Goal: Task Accomplishment & Management: Manage account settings

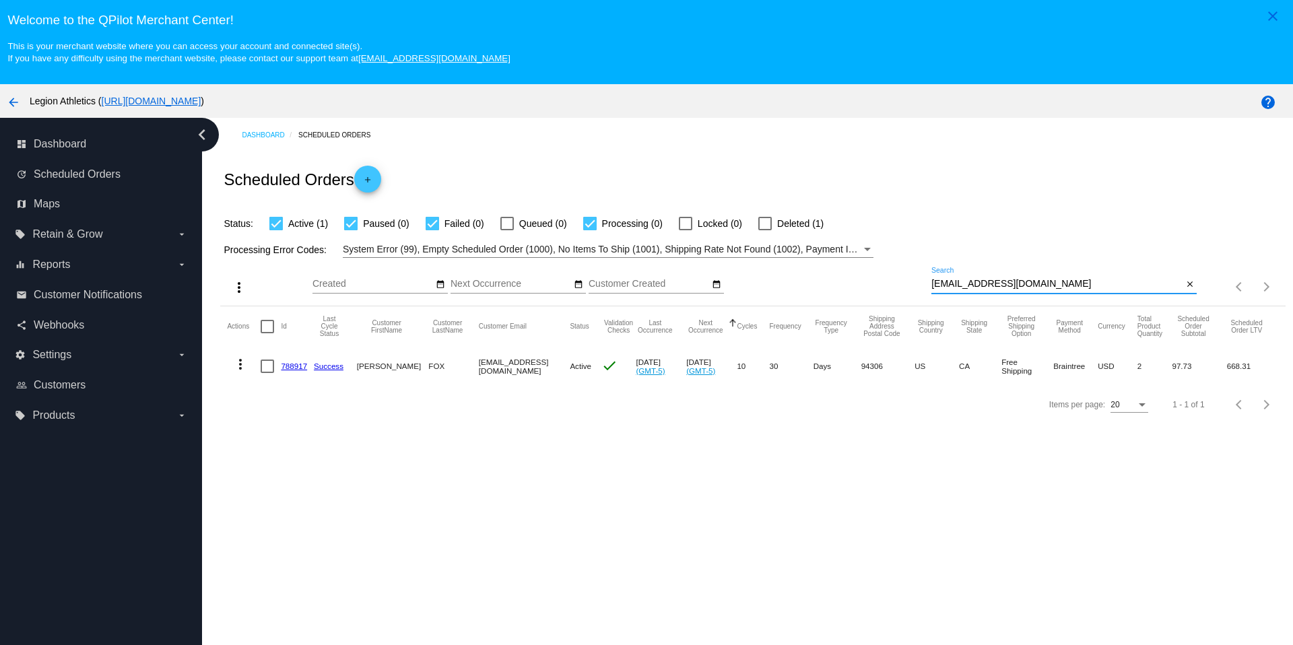
drag, startPoint x: 1070, startPoint y: 286, endPoint x: 1054, endPoint y: 257, distance: 33.2
click at [1054, 257] on app-dashboard-scheduled-orders "Scheduled Orders add Status: Active (1) Paused (0) Failed (0) Queued (0) Proces…" at bounding box center [752, 287] width 1065 height 271
paste input "[EMAIL_ADDRESS][DOMAIN_NAME]"
type input "[EMAIL_ADDRESS][DOMAIN_NAME]"
click at [1017, 203] on div "Scheduled Orders add" at bounding box center [752, 179] width 1065 height 54
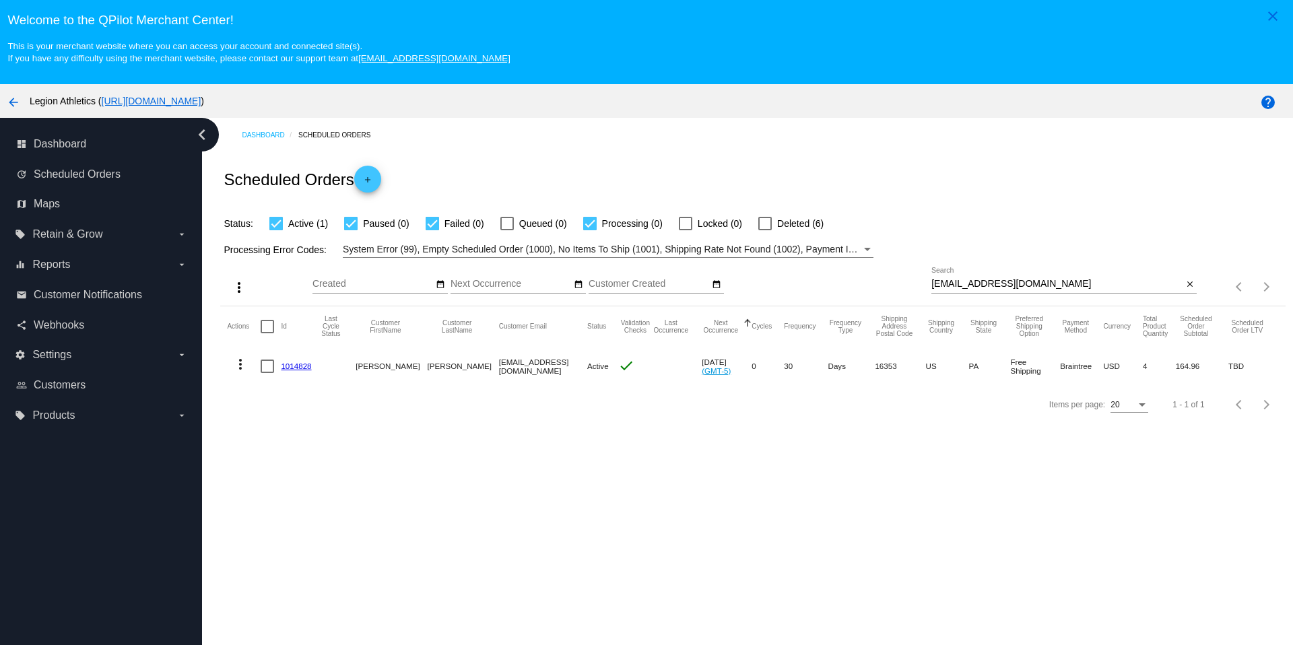
click at [305, 367] on link "1014828" at bounding box center [296, 366] width 30 height 9
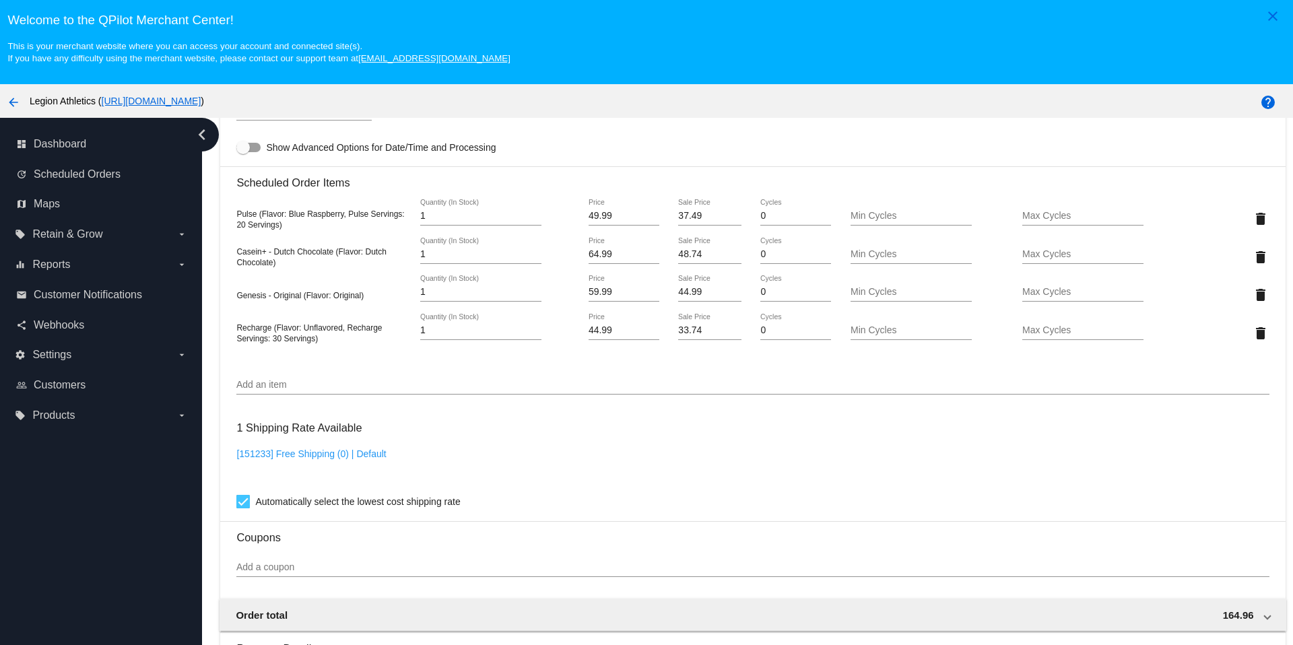
scroll to position [801, 0]
click at [1253, 259] on mat-icon "delete" at bounding box center [1261, 259] width 16 height 16
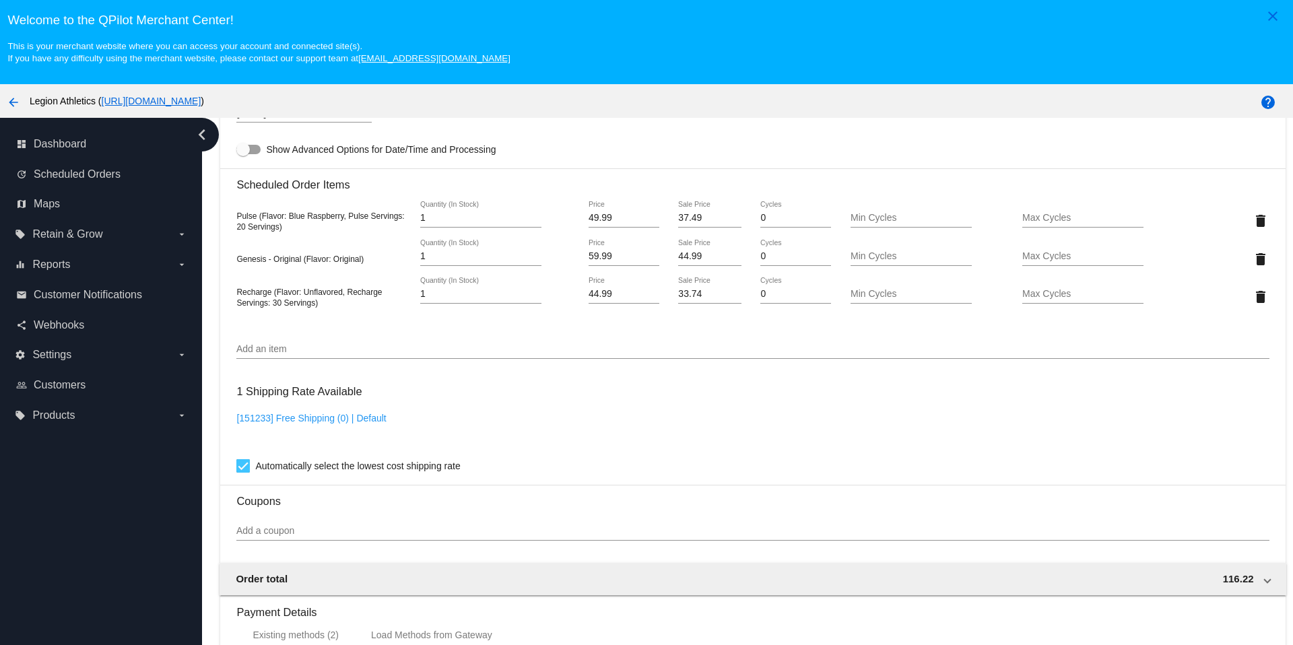
click at [291, 355] on input "Add an item" at bounding box center [752, 349] width 1033 height 11
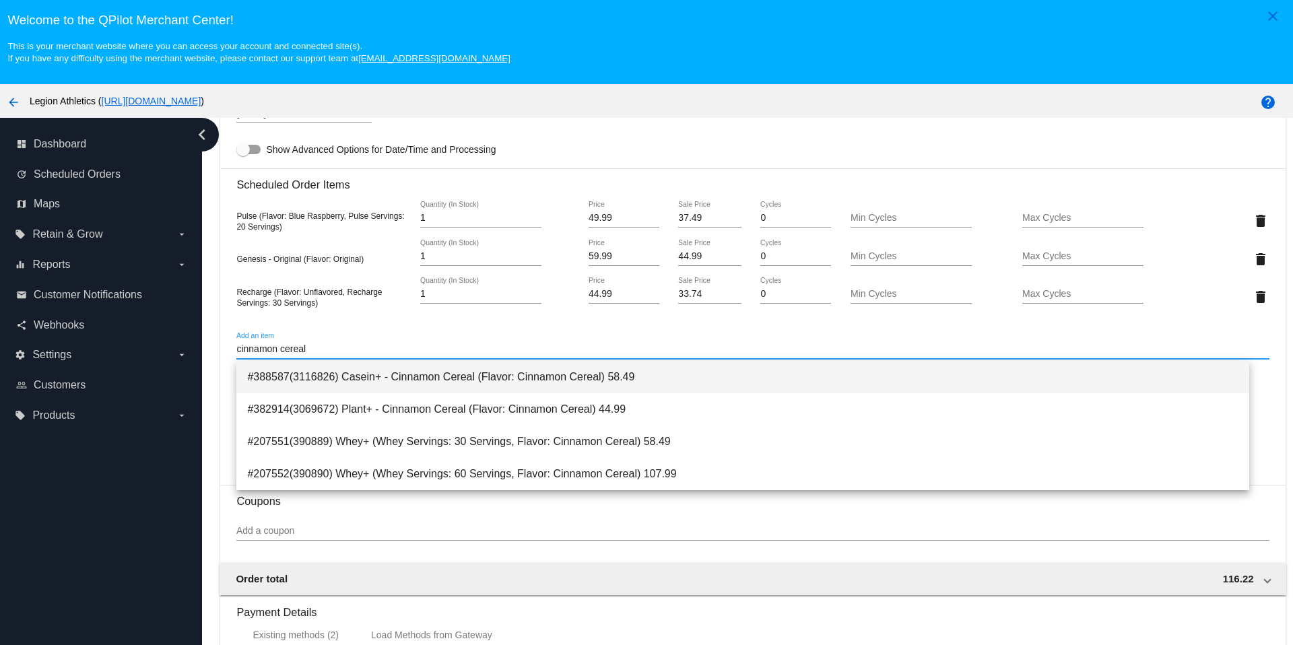
type input "cinnamon cereal"
click at [411, 381] on span "#388587(3116826) Casein+ - Cinnamon Cereal (Flavor: Cinnamon Cereal) 58.49" at bounding box center [742, 377] width 991 height 32
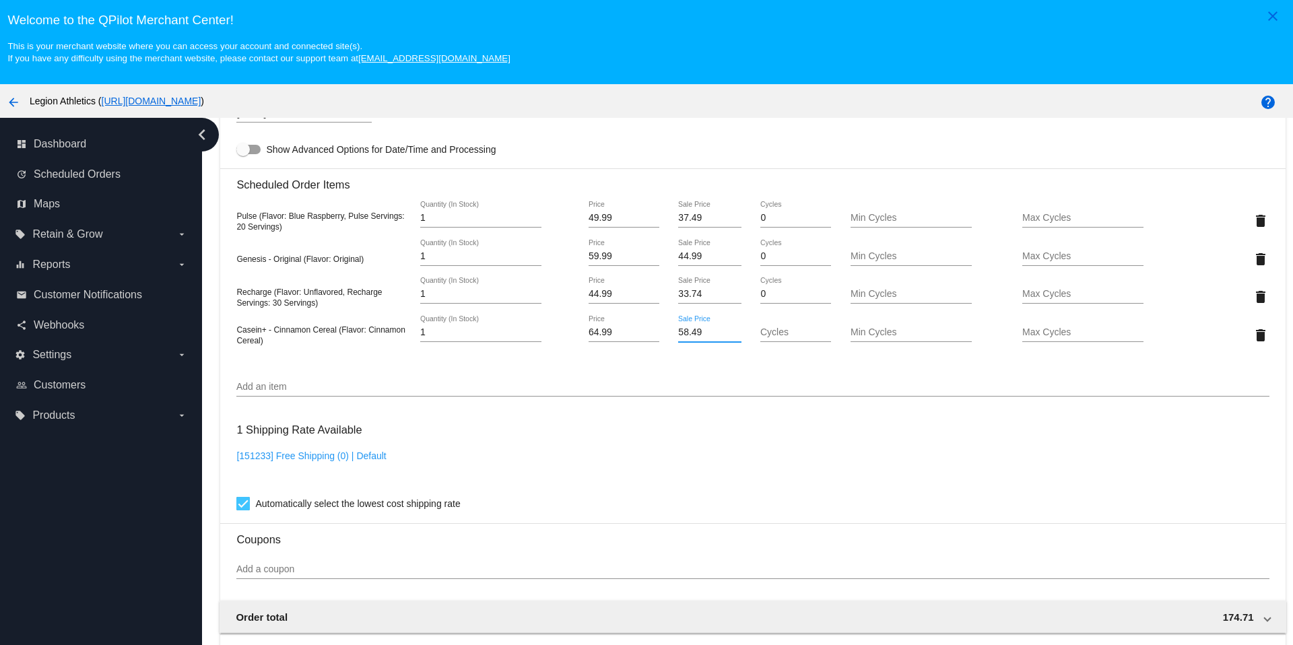
drag, startPoint x: 709, startPoint y: 337, endPoint x: 647, endPoint y: 334, distance: 62.0
click at [648, 335] on div "Casein+ - Cinnamon Cereal (Flavor: Cinnamon Cereal) 1 Quantity (In Stock) 64.99…" at bounding box center [752, 335] width 1033 height 38
type input "48.74"
click at [782, 499] on mat-card "Customer 548332: [PERSON_NAME] [EMAIL_ADDRESS][DOMAIN_NAME] Customer Shipping E…" at bounding box center [752, 246] width 1065 height 1461
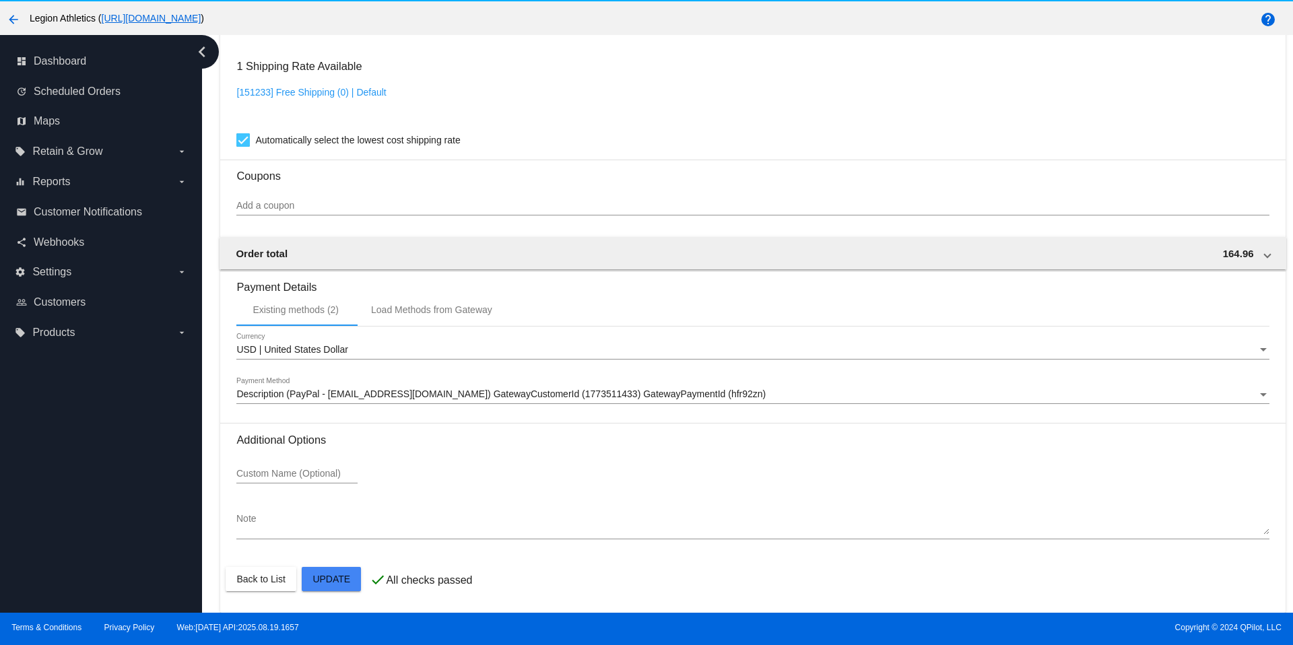
scroll to position [85, 0]
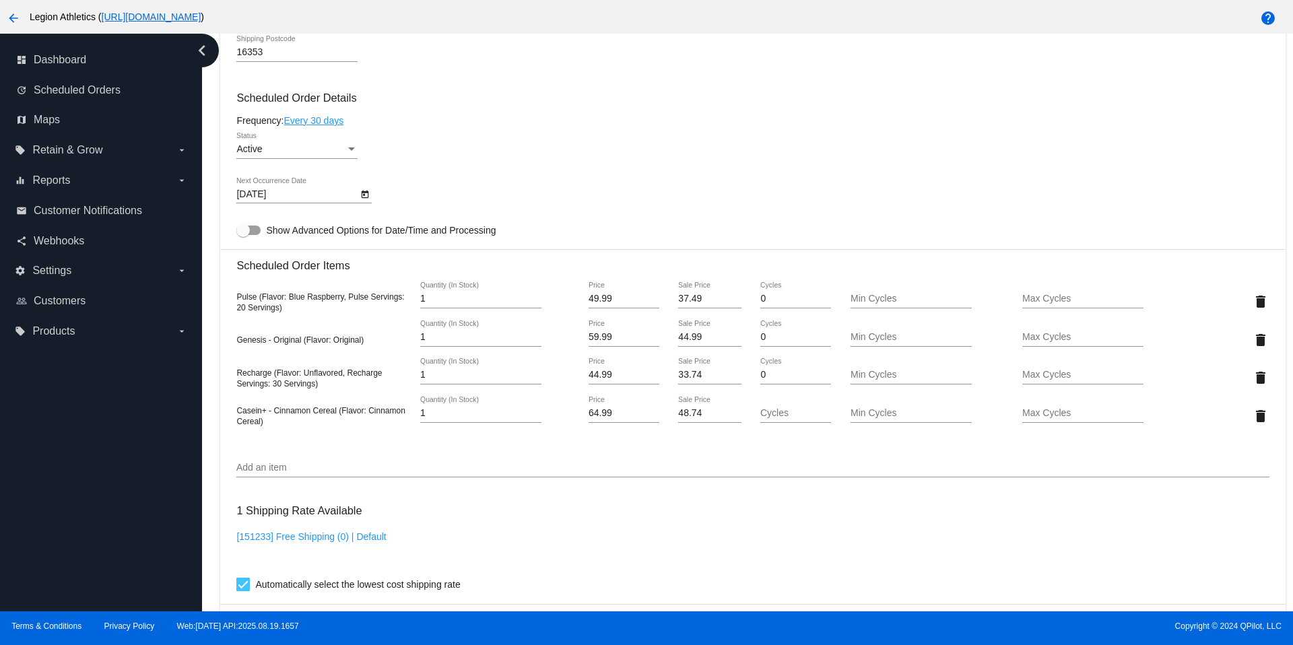
scroll to position [1083, 0]
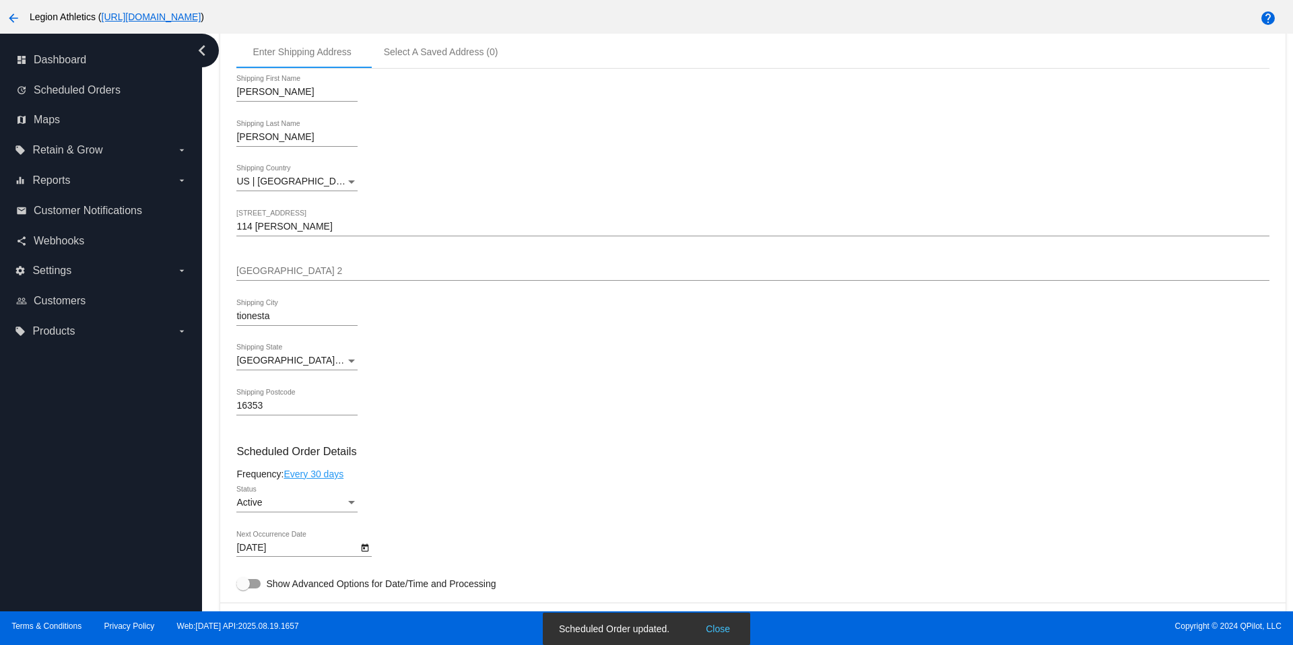
scroll to position [0, 0]
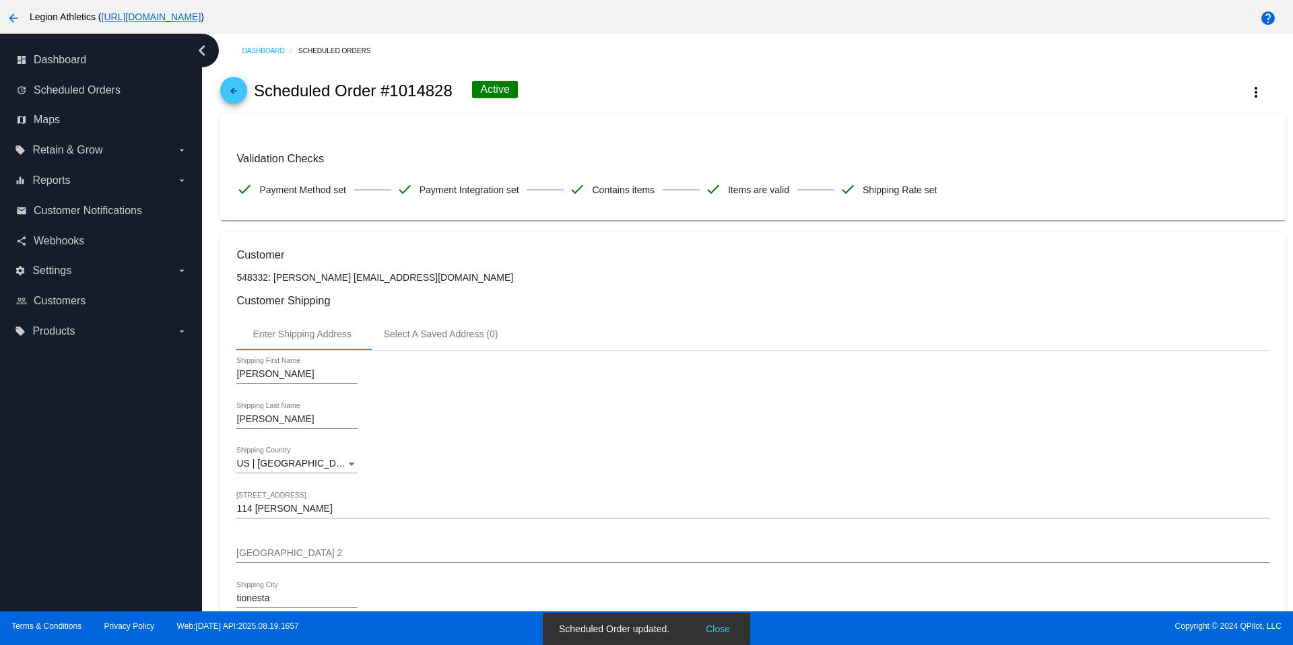
click at [235, 96] on mat-icon "arrow_back" at bounding box center [234, 94] width 16 height 16
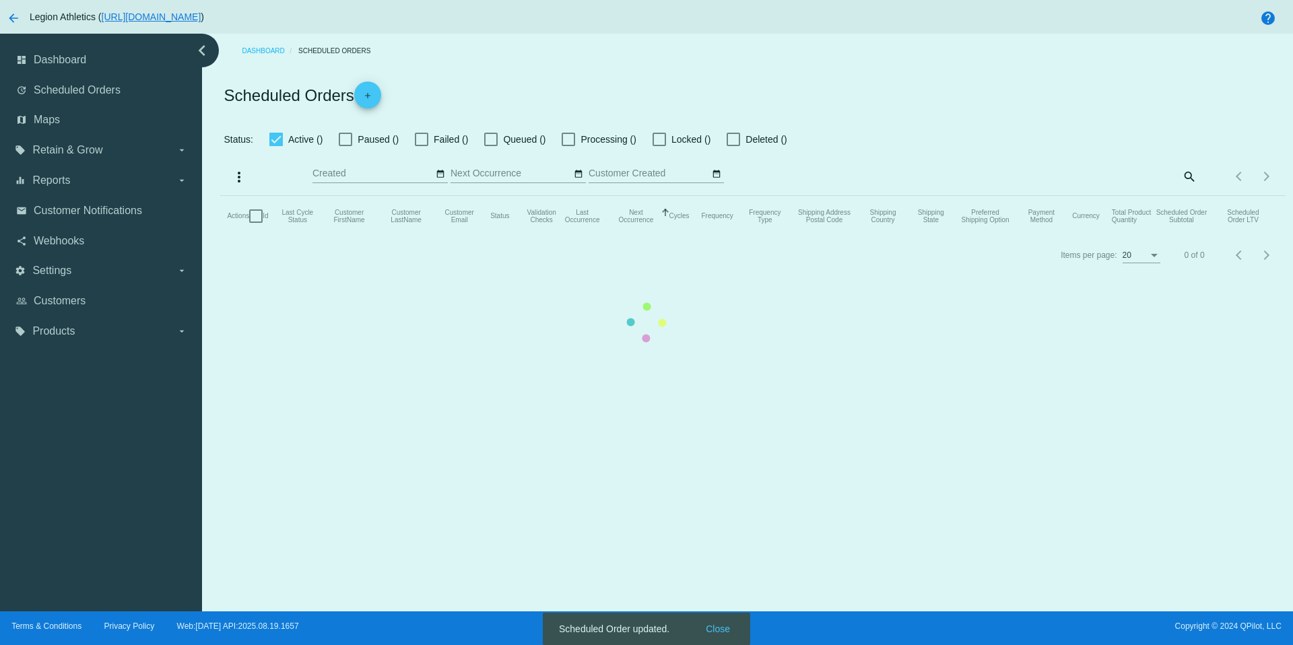
checkbox input "true"
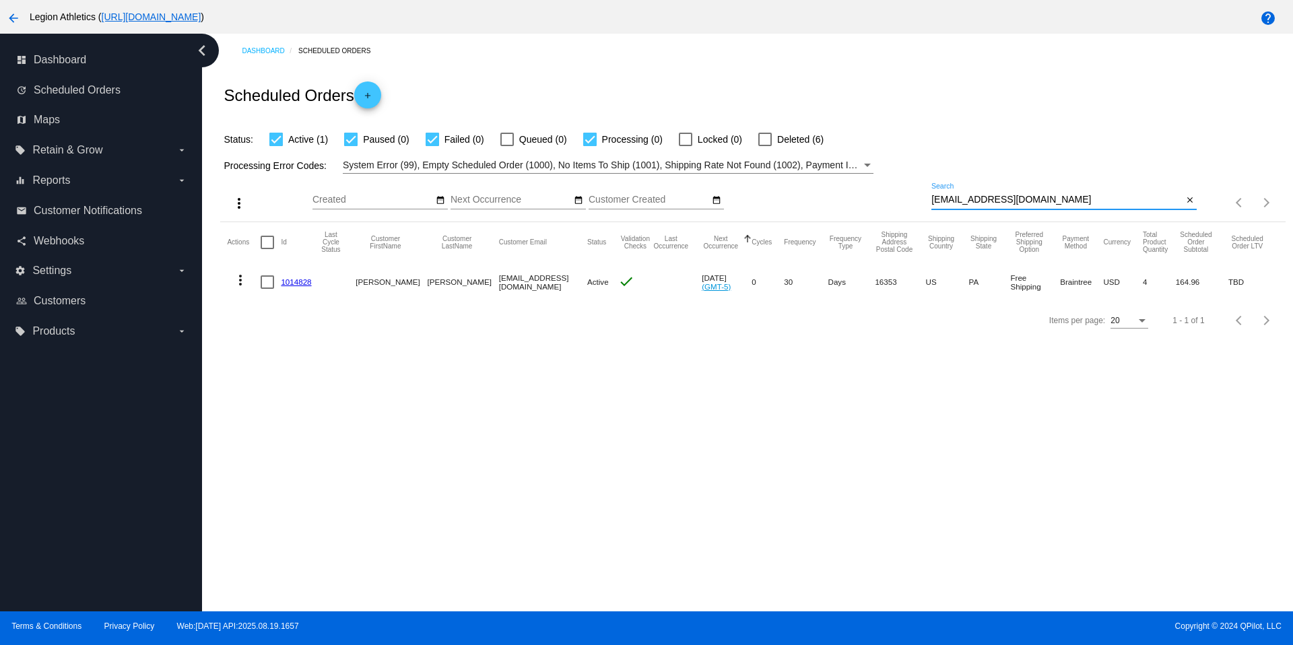
drag, startPoint x: 1116, startPoint y: 199, endPoint x: 1106, endPoint y: 176, distance: 25.0
click at [1106, 176] on div "more_vert Aug Jan Feb Mar [DATE]" at bounding box center [752, 198] width 1065 height 48
paste input "[DOMAIN_NAME]"
click at [1124, 117] on div "Scheduled Orders add" at bounding box center [752, 95] width 1065 height 54
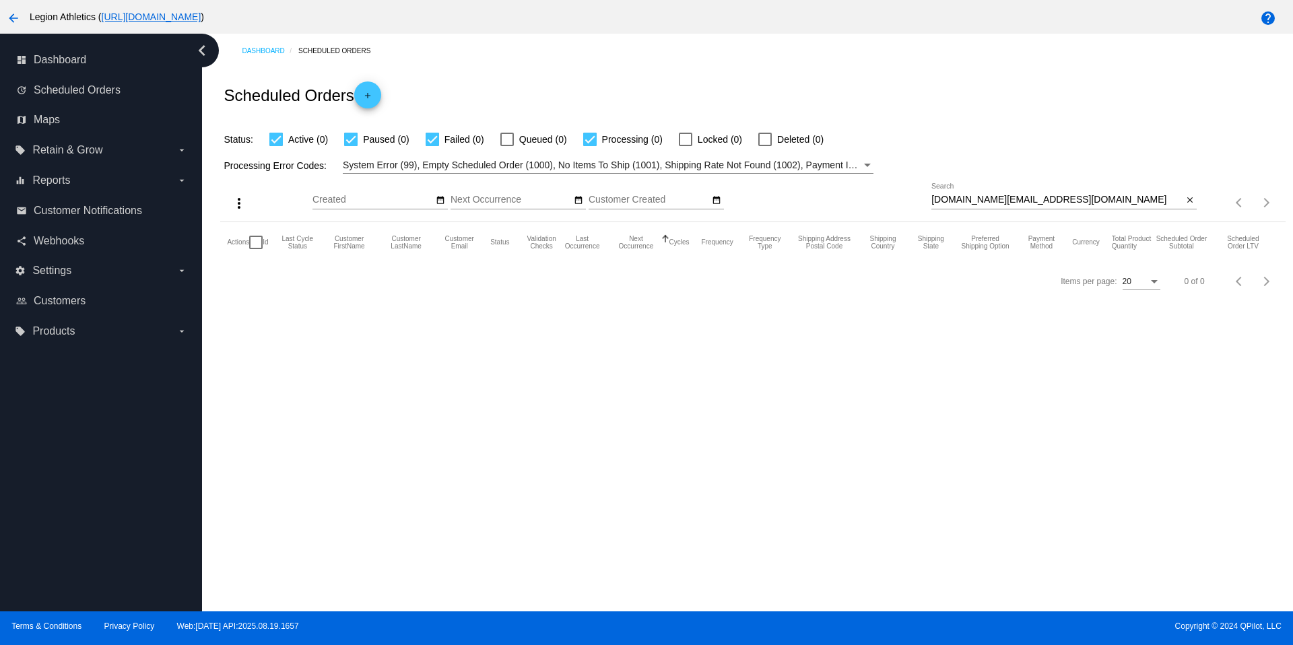
click at [1054, 208] on div "[DOMAIN_NAME][EMAIL_ADDRESS][DOMAIN_NAME] Search" at bounding box center [1057, 196] width 251 height 26
drag, startPoint x: 1053, startPoint y: 205, endPoint x: 1048, endPoint y: 187, distance: 19.0
click at [1048, 187] on div "[DOMAIN_NAME][EMAIL_ADDRESS][DOMAIN_NAME] Search" at bounding box center [1057, 196] width 251 height 26
paste input "[EMAIL_ADDRESS][DOMAIN_NAME]"
type input "[EMAIL_ADDRESS][DOMAIN_NAME]"
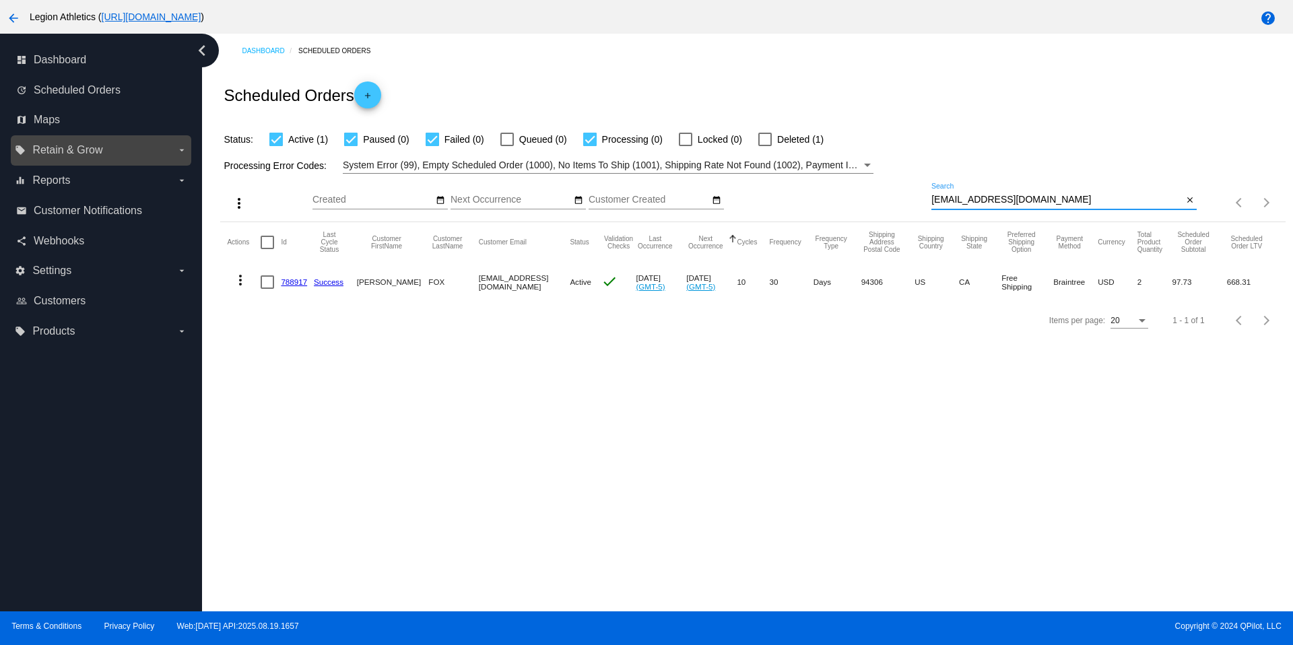
click at [111, 141] on label "local_offer Retain & Grow arrow_drop_down" at bounding box center [101, 150] width 172 height 22
click at [0, 0] on input "local_offer Retain & Grow arrow_drop_down" at bounding box center [0, 0] width 0 height 0
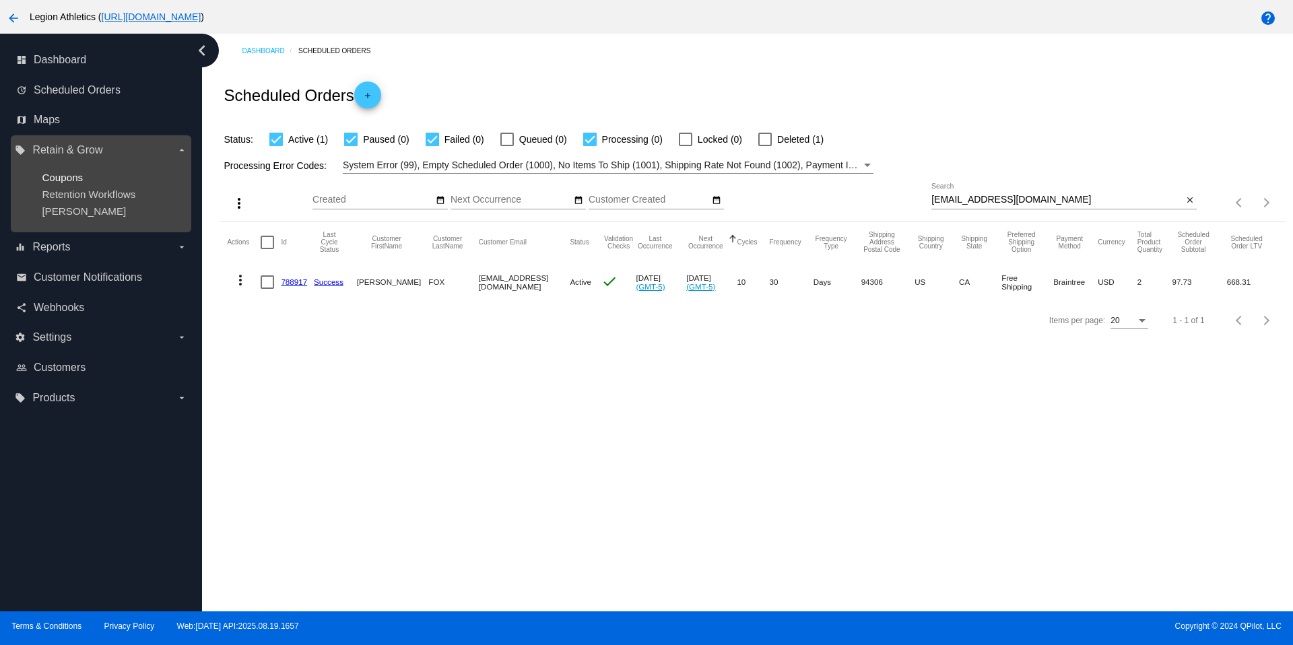
click at [76, 182] on span "Coupons" at bounding box center [62, 177] width 41 height 11
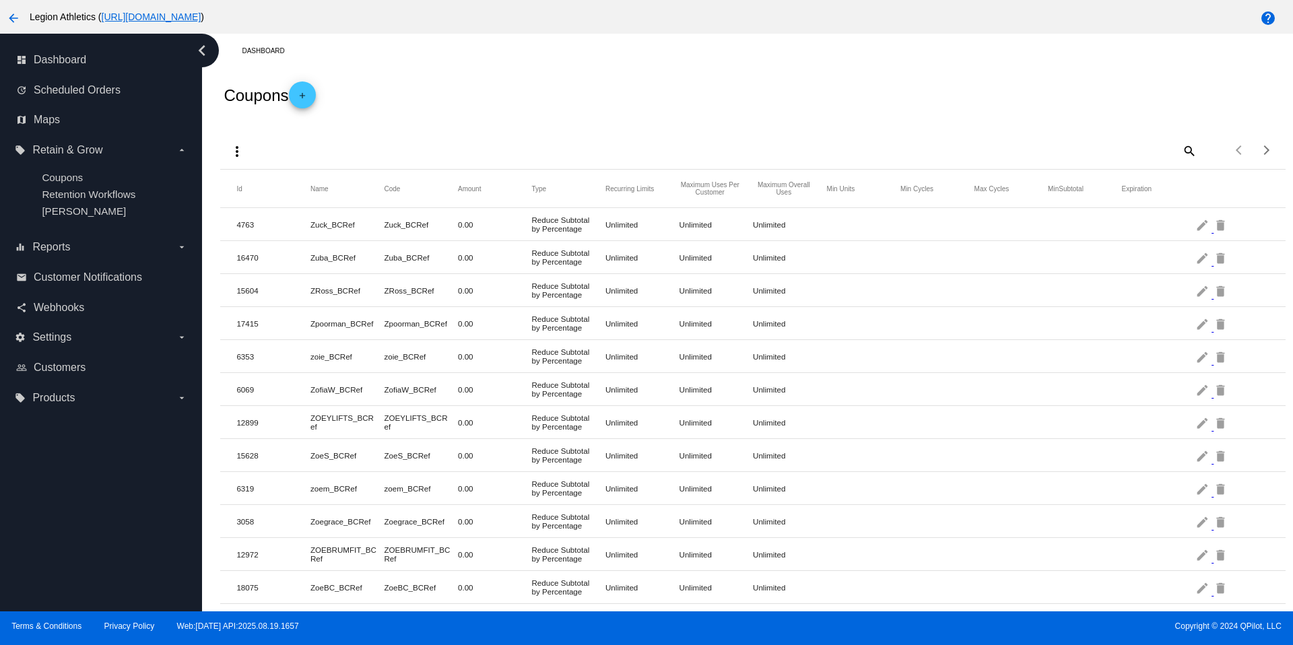
click at [307, 93] on mat-icon "add" at bounding box center [302, 99] width 16 height 16
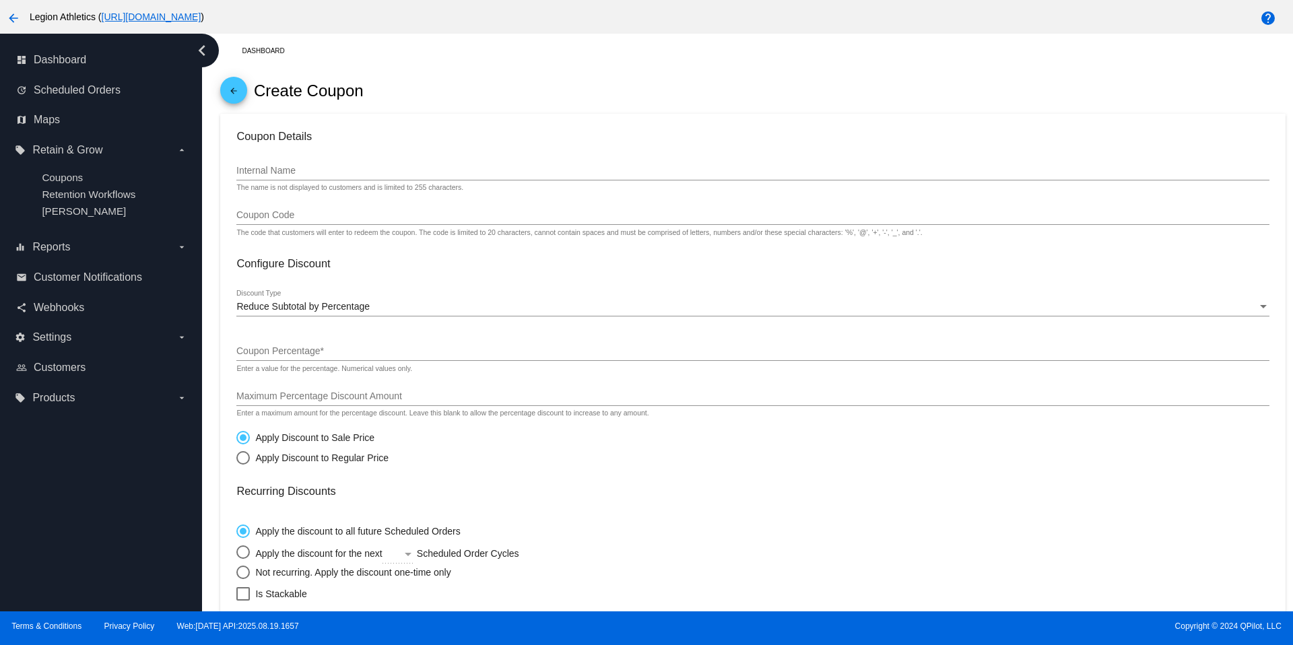
click at [354, 172] on input "Internal Name" at bounding box center [752, 171] width 1033 height 11
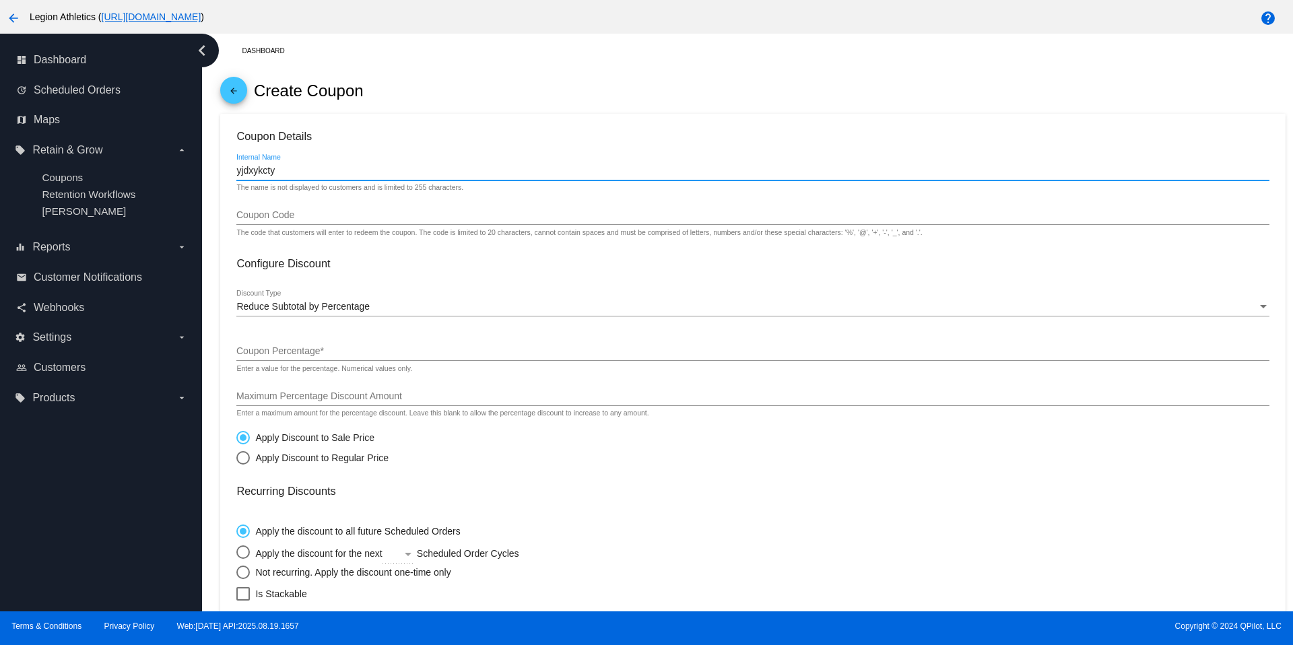
drag, startPoint x: 244, startPoint y: 176, endPoint x: 218, endPoint y: 173, distance: 26.4
click at [218, 174] on div "Dashboard arrow_back Create Coupon Coupon Details yjdxykcty Internal Name The n…" at bounding box center [753, 464] width 1081 height 860
type input "yjdxykcty"
click at [288, 217] on input "Coupon Code" at bounding box center [752, 215] width 1033 height 11
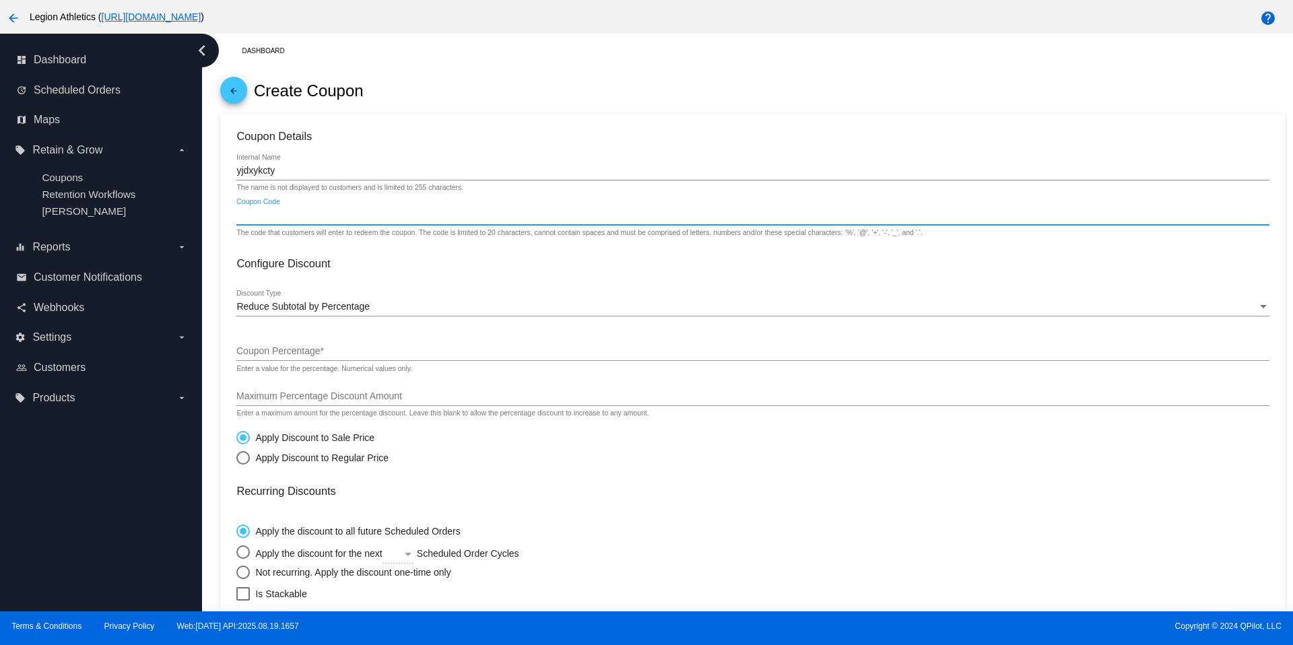
paste input "yjdxykcty"
type input "yjdxykcty"
click at [540, 92] on div "arrow_back Create Coupon" at bounding box center [752, 91] width 1065 height 46
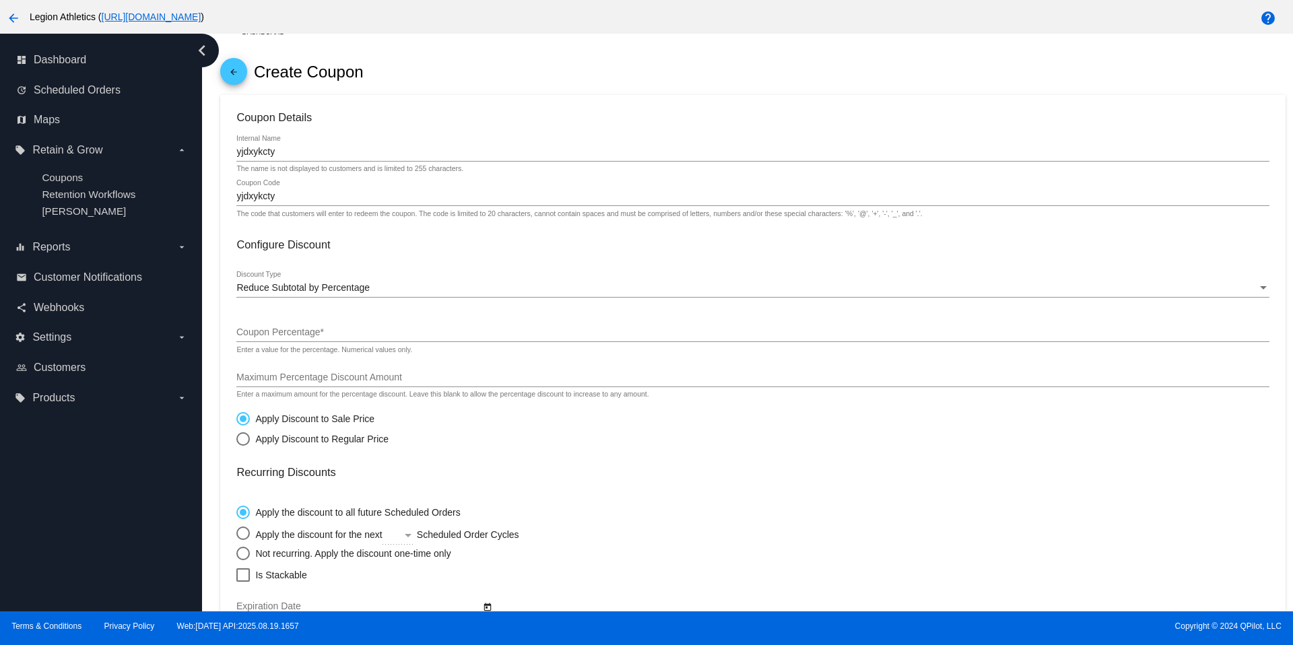
scroll to position [20, 0]
click at [354, 290] on span "Reduce Subtotal by Percentage" at bounding box center [302, 287] width 133 height 11
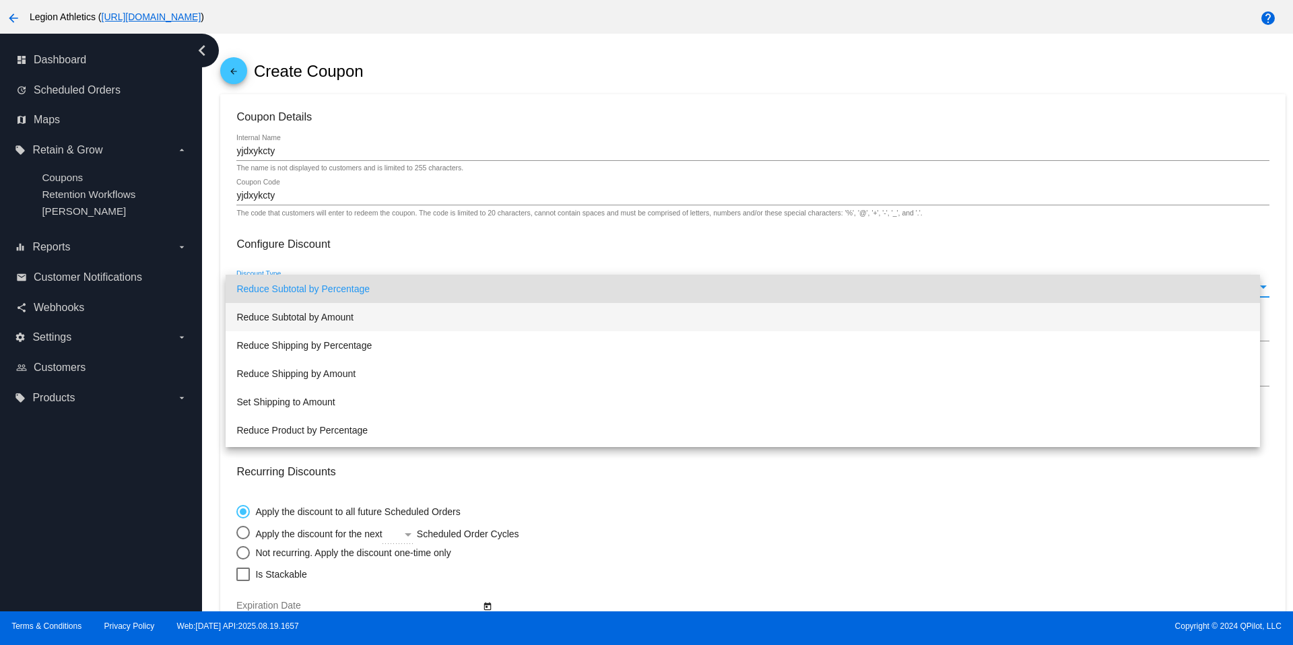
click at [335, 311] on span "Reduce Subtotal by Amount" at bounding box center [742, 317] width 1013 height 28
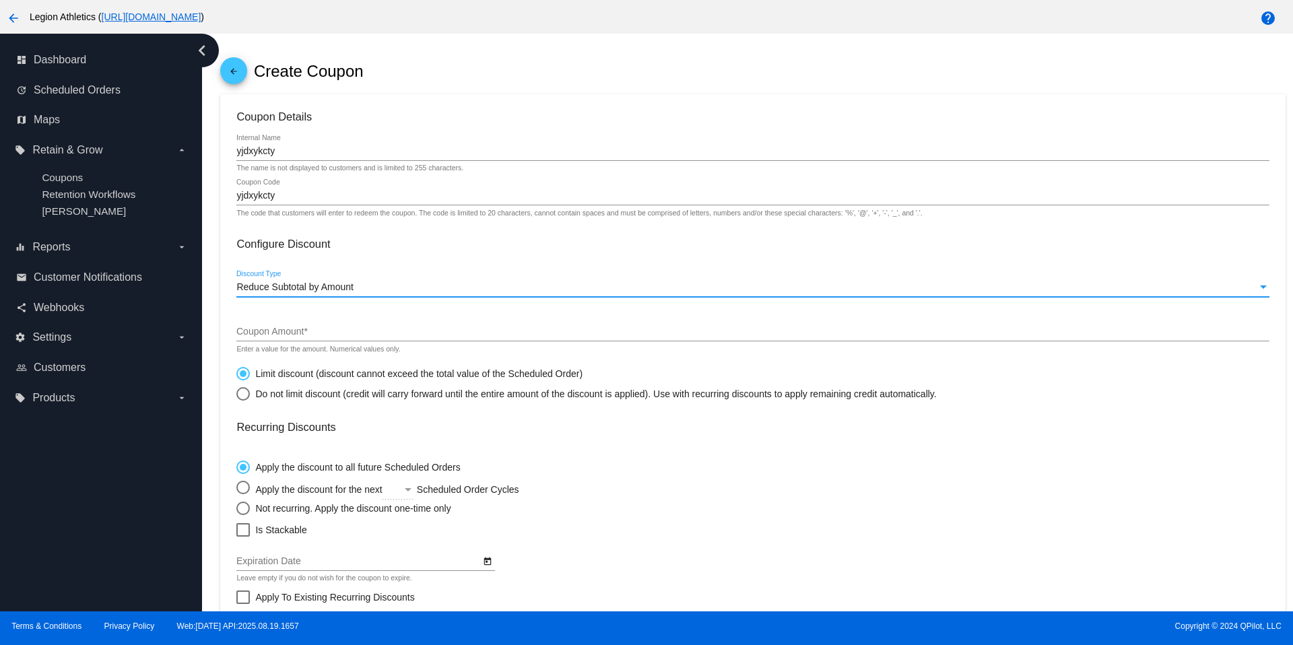
click at [334, 338] on input "Coupon Amount *" at bounding box center [752, 332] width 1033 height 11
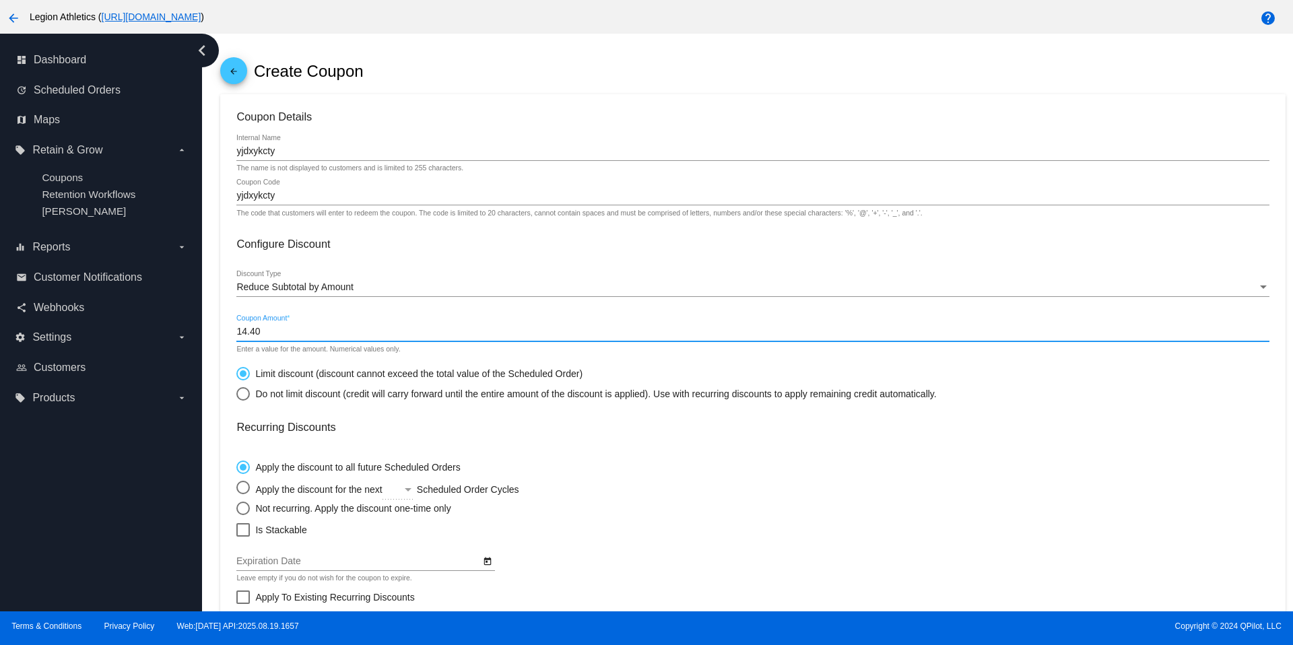
type input "14.40"
drag, startPoint x: 766, startPoint y: 514, endPoint x: 745, endPoint y: 455, distance: 62.2
click at [766, 519] on mat-card-content "Coupon Details yjdxykcty Internal Name The name is not displayed to customers a…" at bounding box center [752, 444] width 1033 height 668
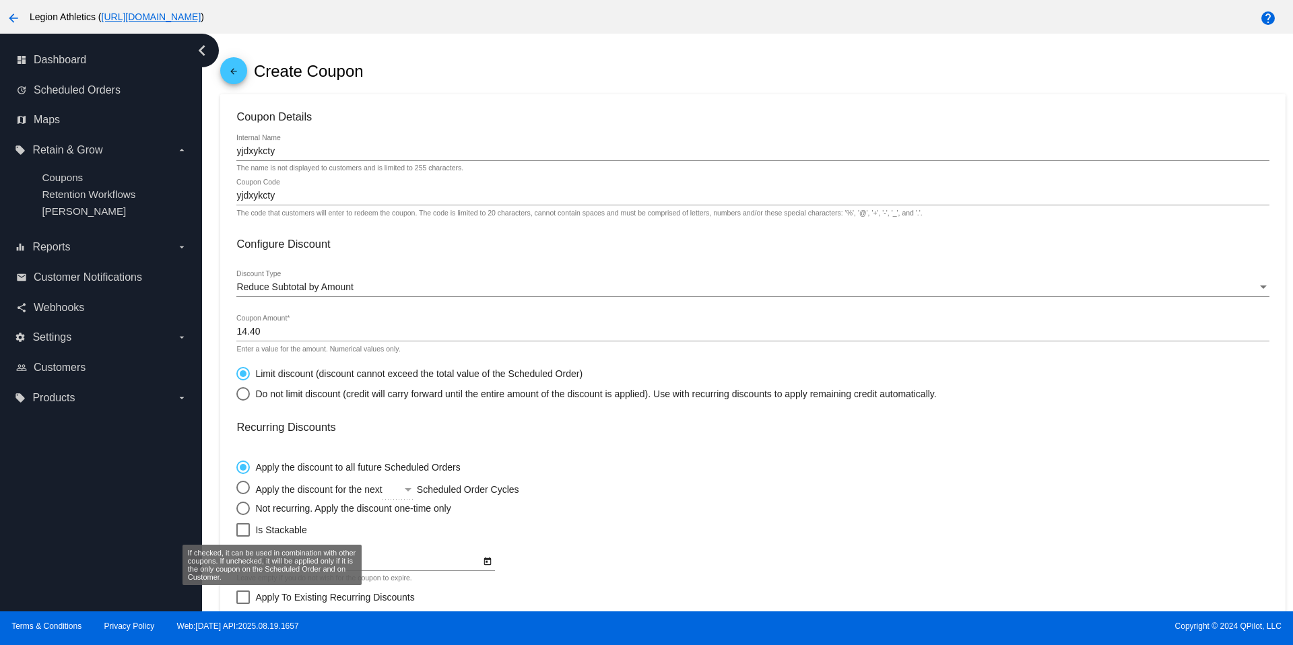
click at [238, 535] on div at bounding box center [242, 529] width 13 height 13
click at [243, 537] on input "Is Stackable" at bounding box center [243, 537] width 1 height 1
checkbox input "true"
click at [243, 506] on div "Select an option" at bounding box center [242, 508] width 13 height 13
click at [236, 508] on input "Not recurring. Apply the discount one-time only" at bounding box center [236, 508] width 1 height 1
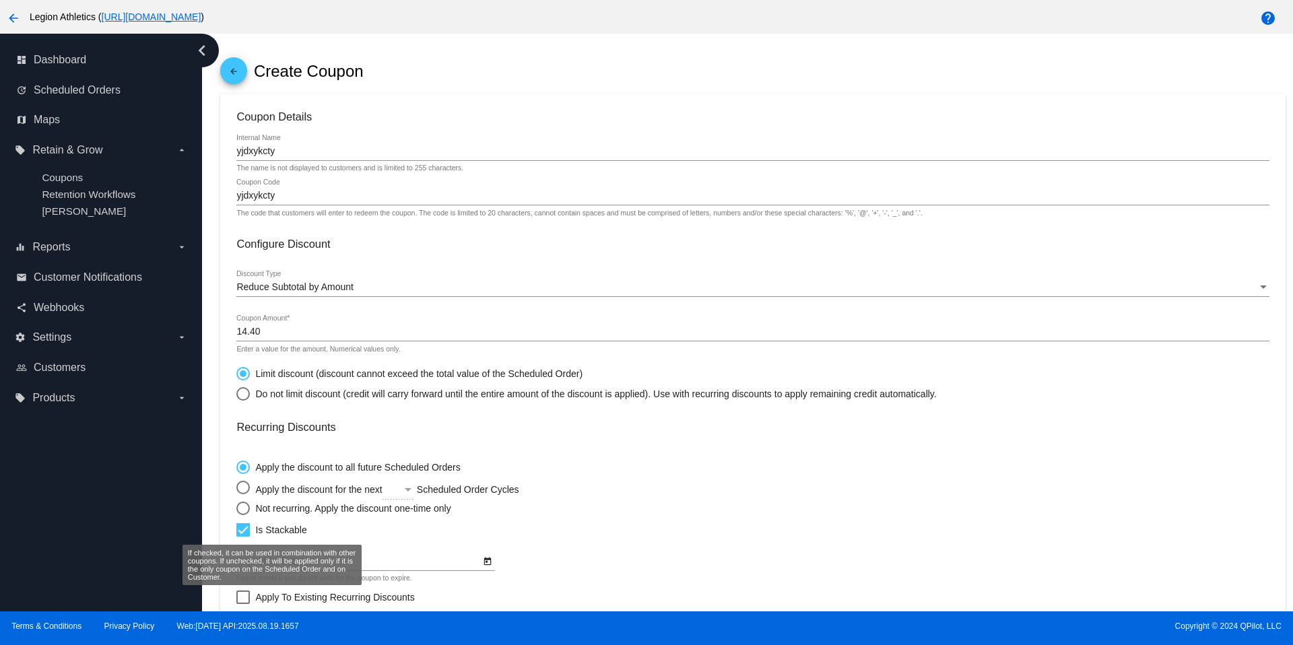
radio input "true"
click at [628, 482] on div "Apply the discount to all future Scheduled Orders Apply the discount for the ne…" at bounding box center [752, 484] width 1033 height 61
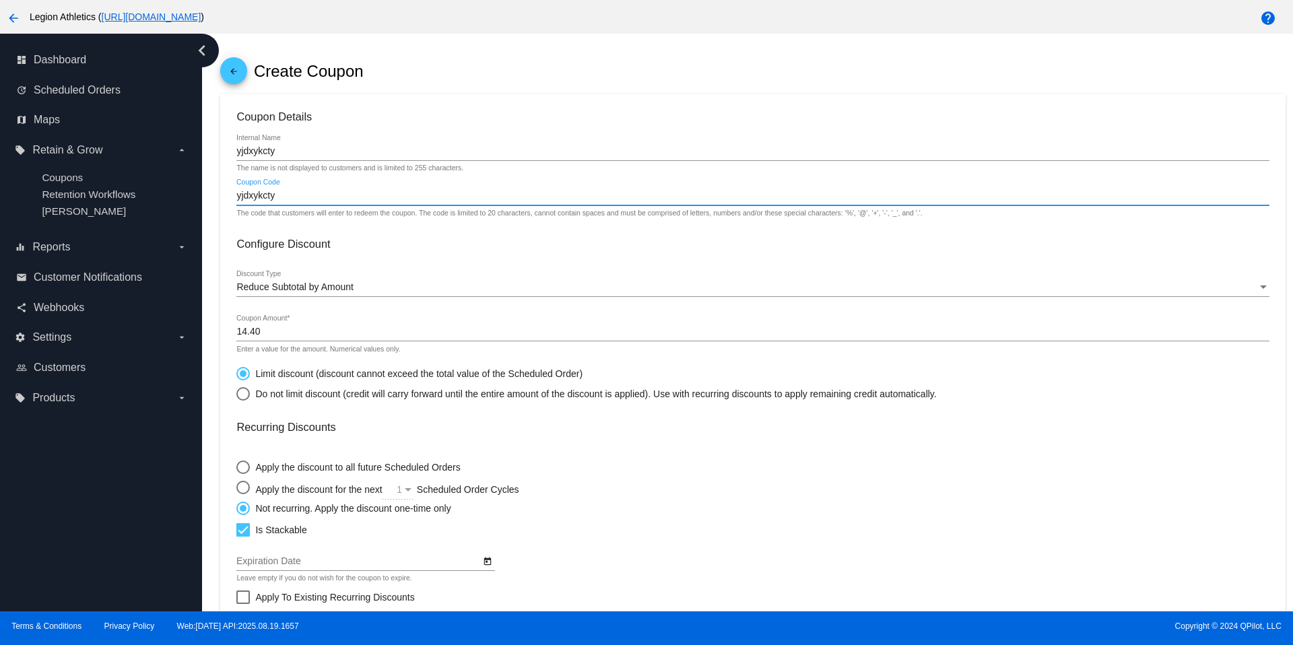
drag, startPoint x: 297, startPoint y: 199, endPoint x: 220, endPoint y: 197, distance: 76.8
click at [220, 197] on mat-card "Coupon Details yjdxykcty Internal Name The name is not displayed to customers a…" at bounding box center [752, 461] width 1065 height 735
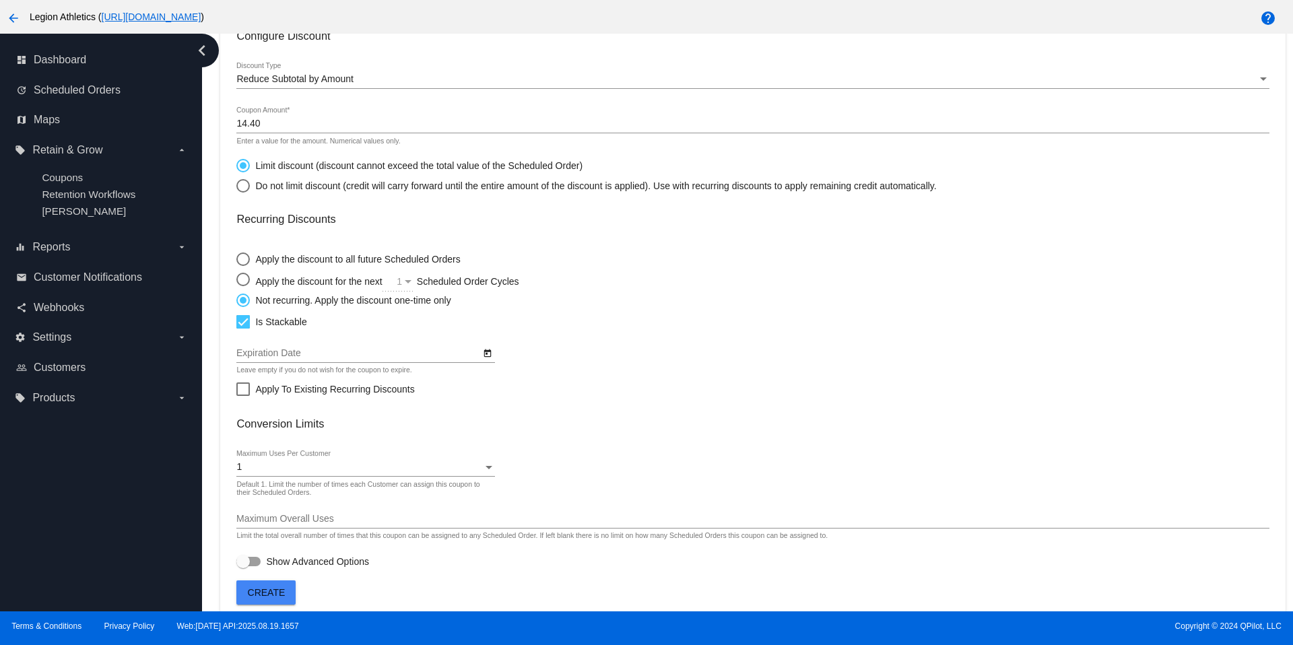
scroll to position [238, 0]
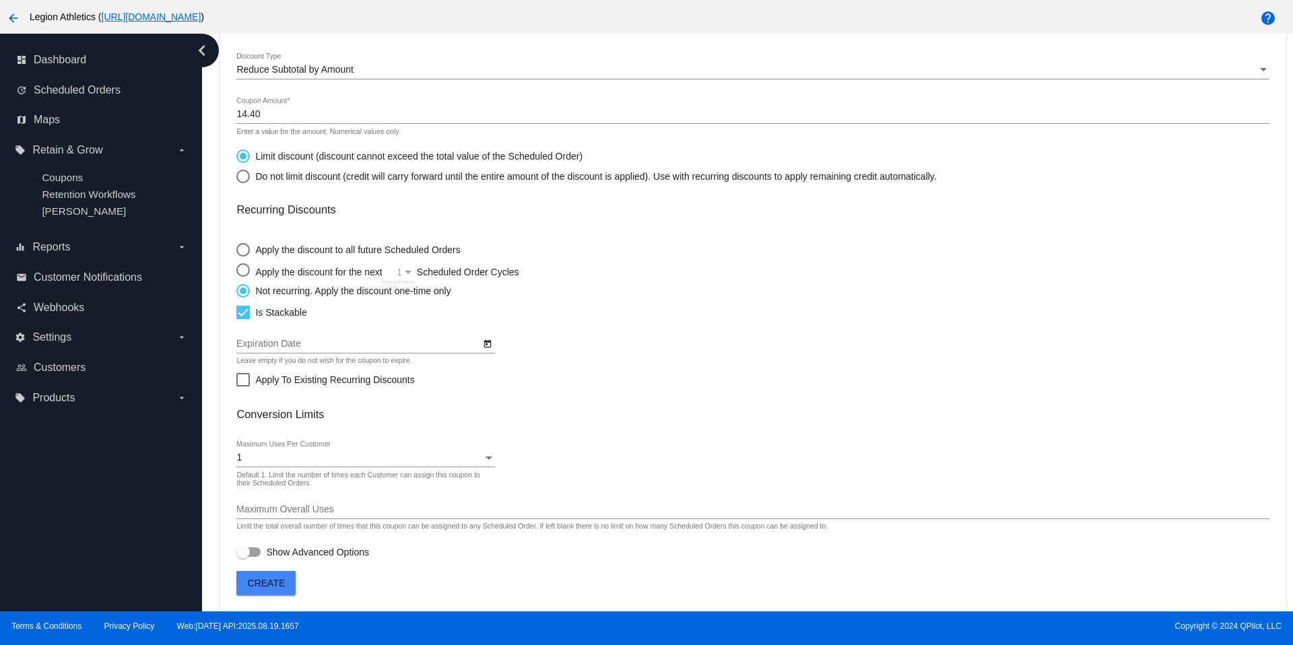
click at [273, 591] on button "Create" at bounding box center [265, 583] width 59 height 24
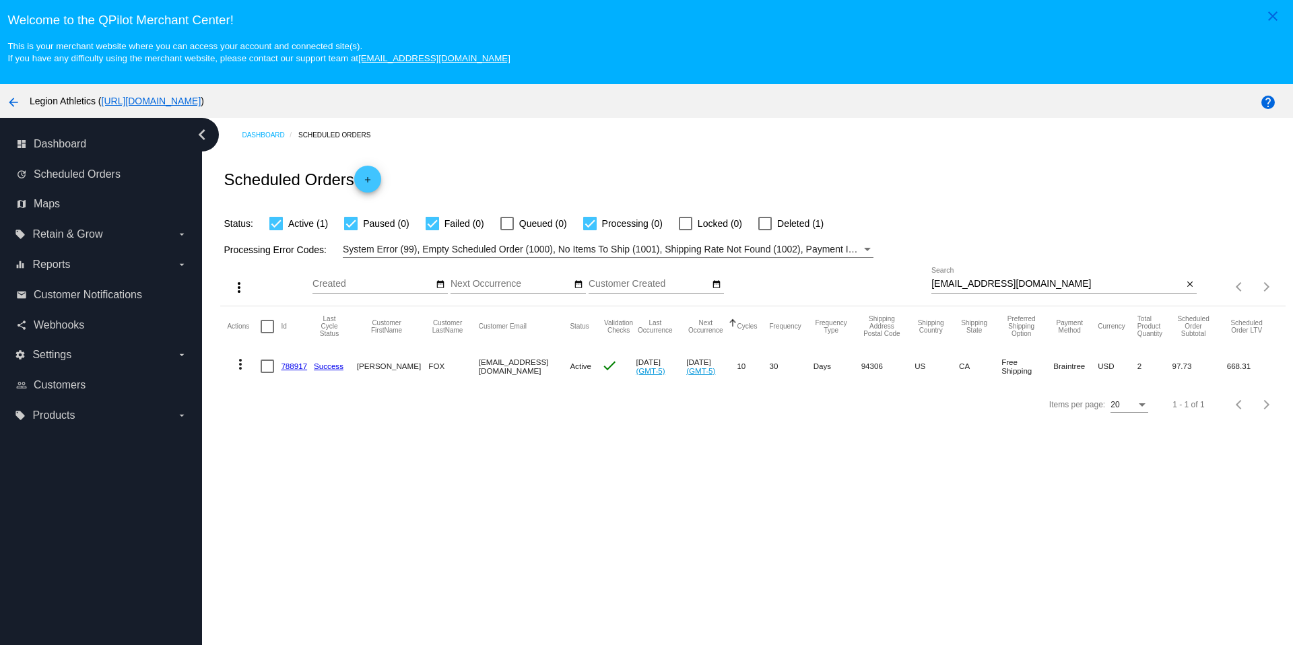
click at [299, 368] on link "788917" at bounding box center [294, 366] width 26 height 9
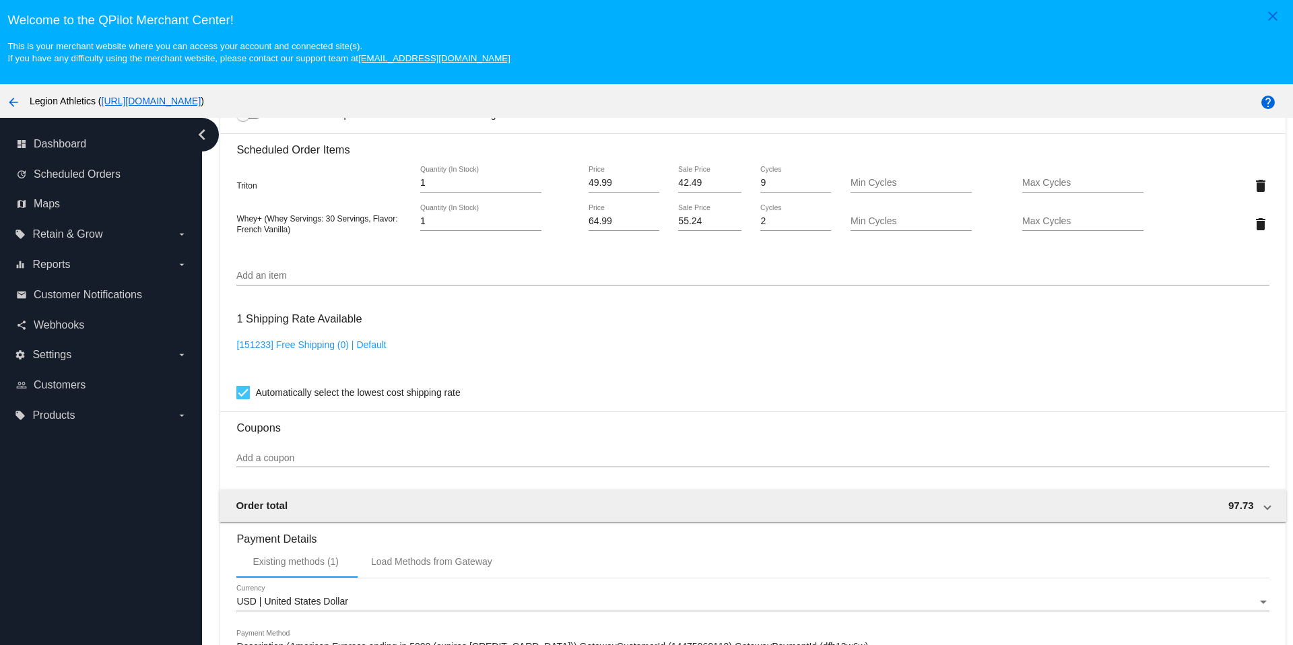
scroll to position [1026, 0]
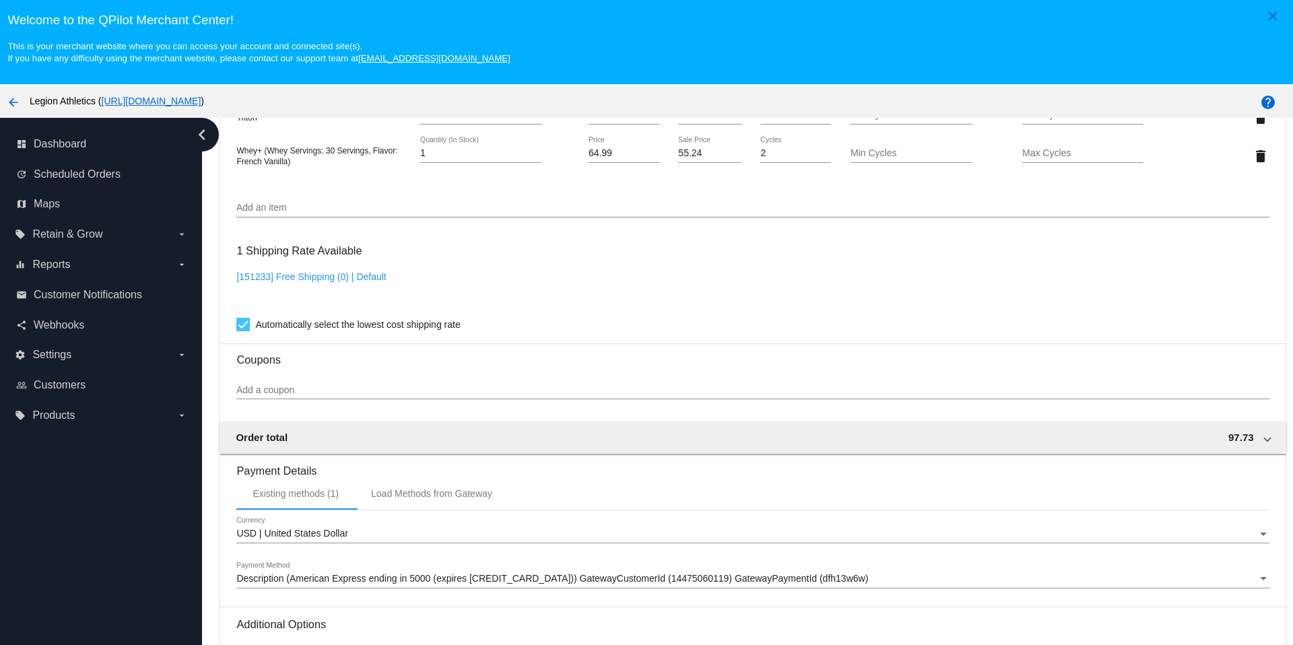
click at [296, 387] on input "Add a coupon" at bounding box center [752, 390] width 1033 height 11
paste input "yjdxykcty"
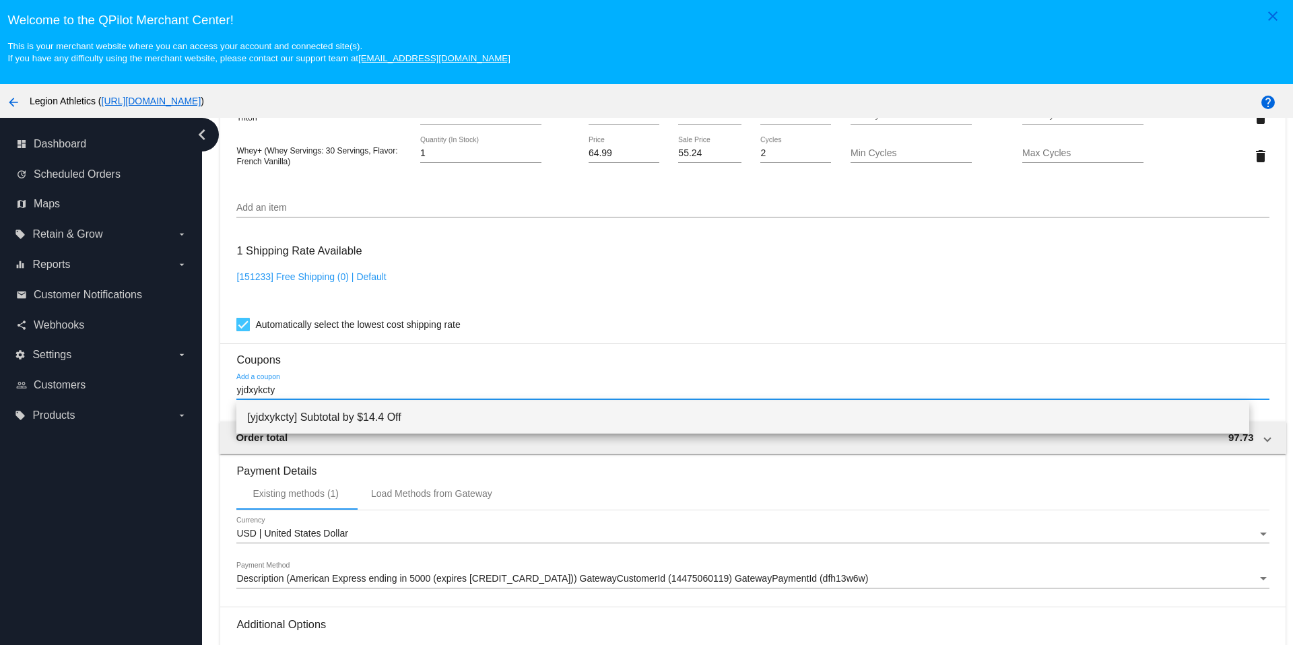
type input "yjdxykcty"
click at [346, 425] on span "[yjdxykcty] Subtotal by $14.4 Off" at bounding box center [742, 418] width 991 height 32
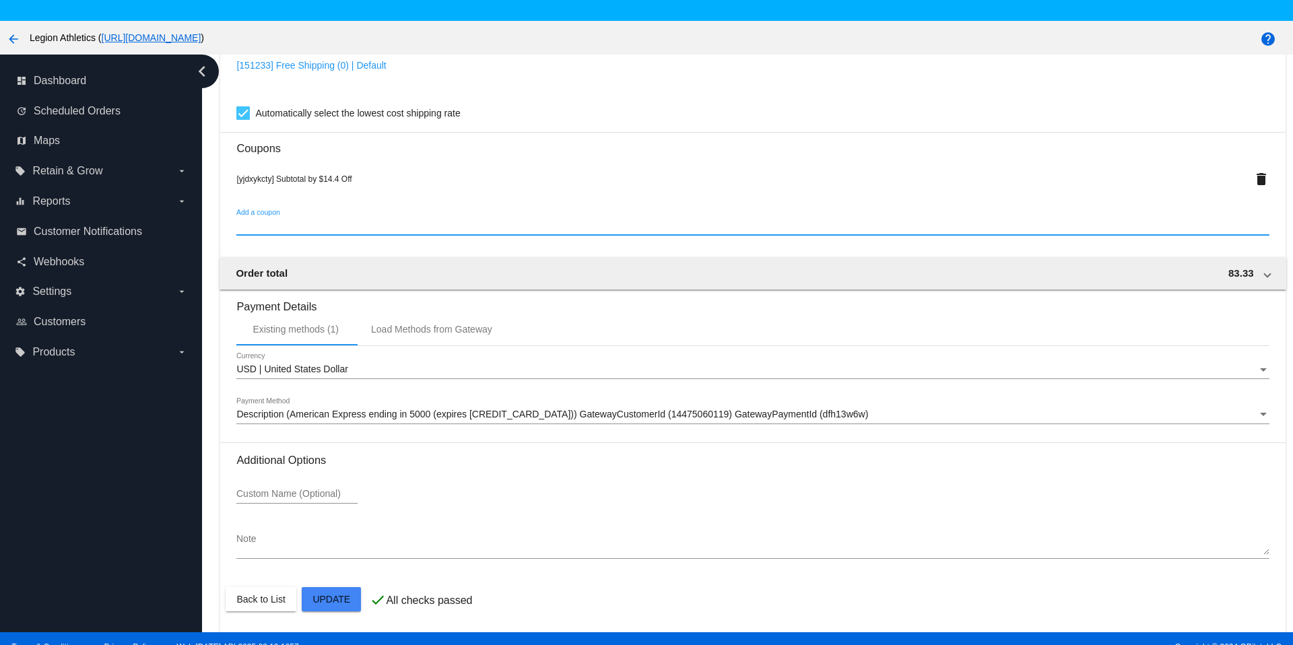
scroll to position [85, 0]
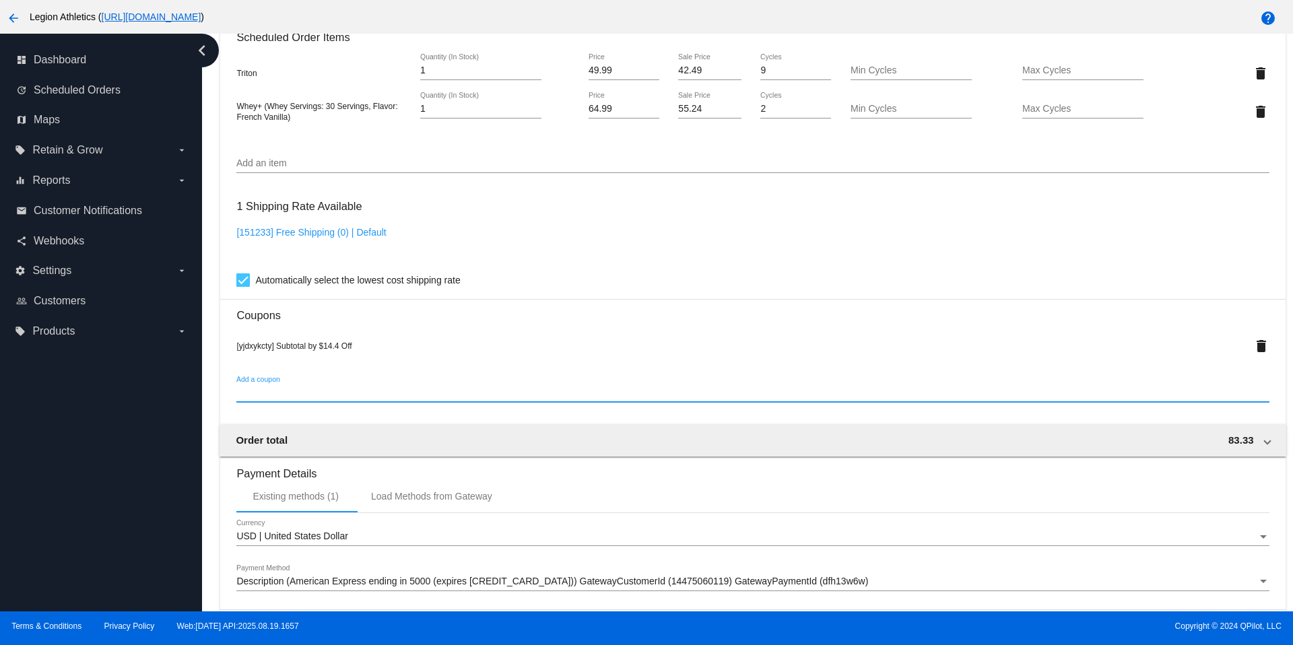
scroll to position [779, 0]
